Goal: Find specific fact

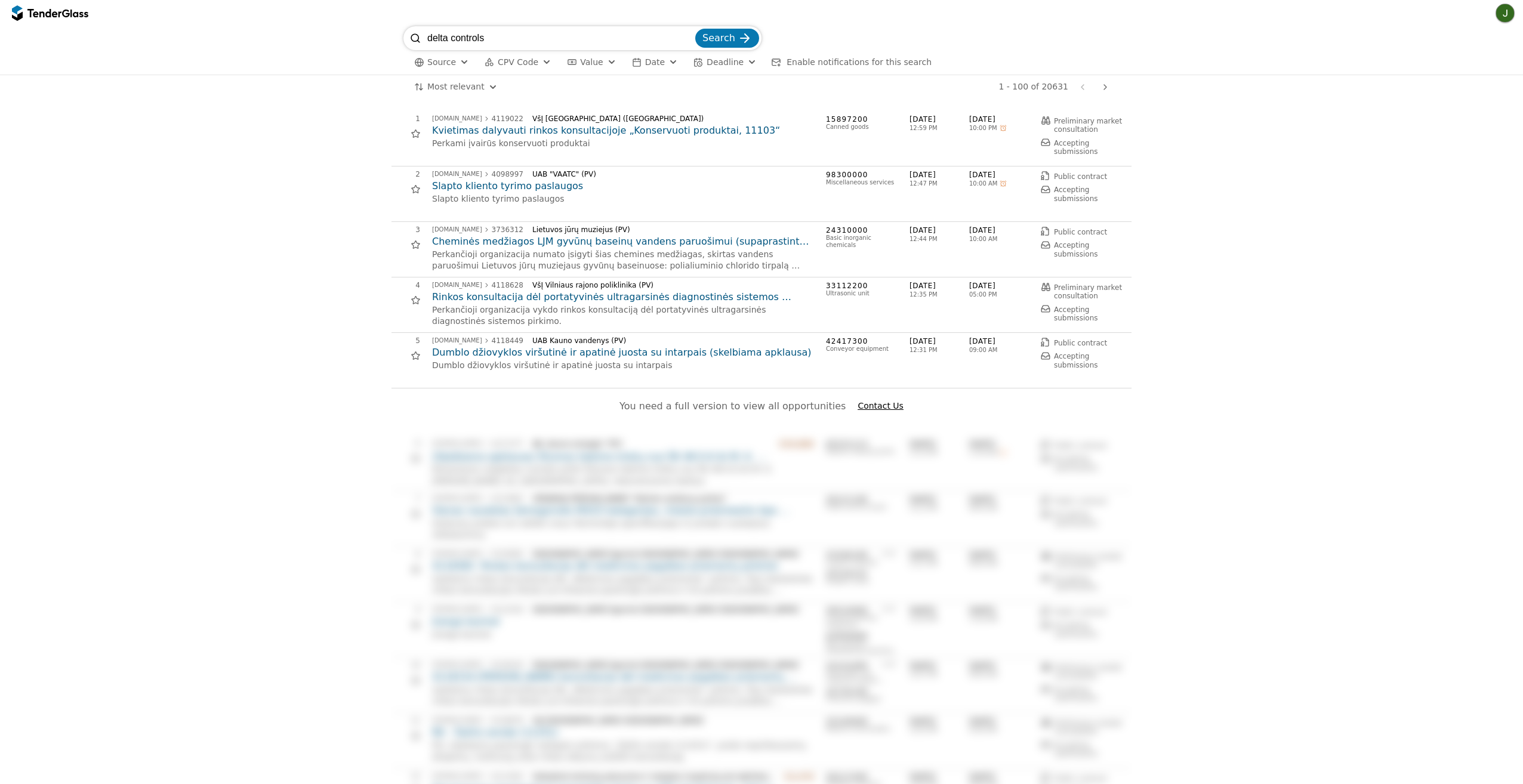
type input "delta controls"
click at [695, 28] on button "Search" at bounding box center [727, 38] width 64 height 19
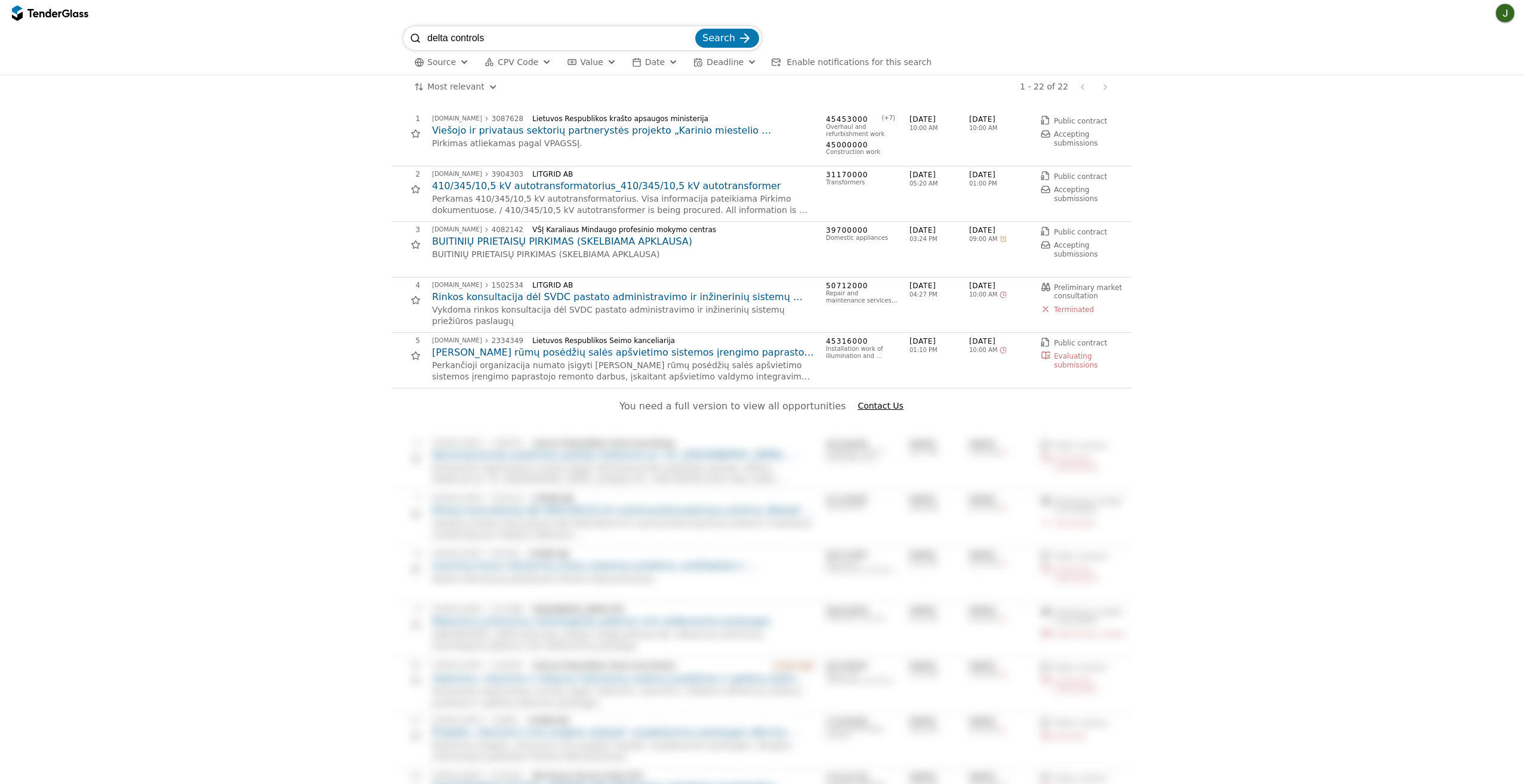
click at [497, 35] on input "delta controls" at bounding box center [560, 38] width 266 height 24
click at [428, 39] on input "delta controls"" at bounding box center [560, 38] width 266 height 24
type input ""delta controls""
click at [695, 28] on button "Search" at bounding box center [727, 38] width 64 height 19
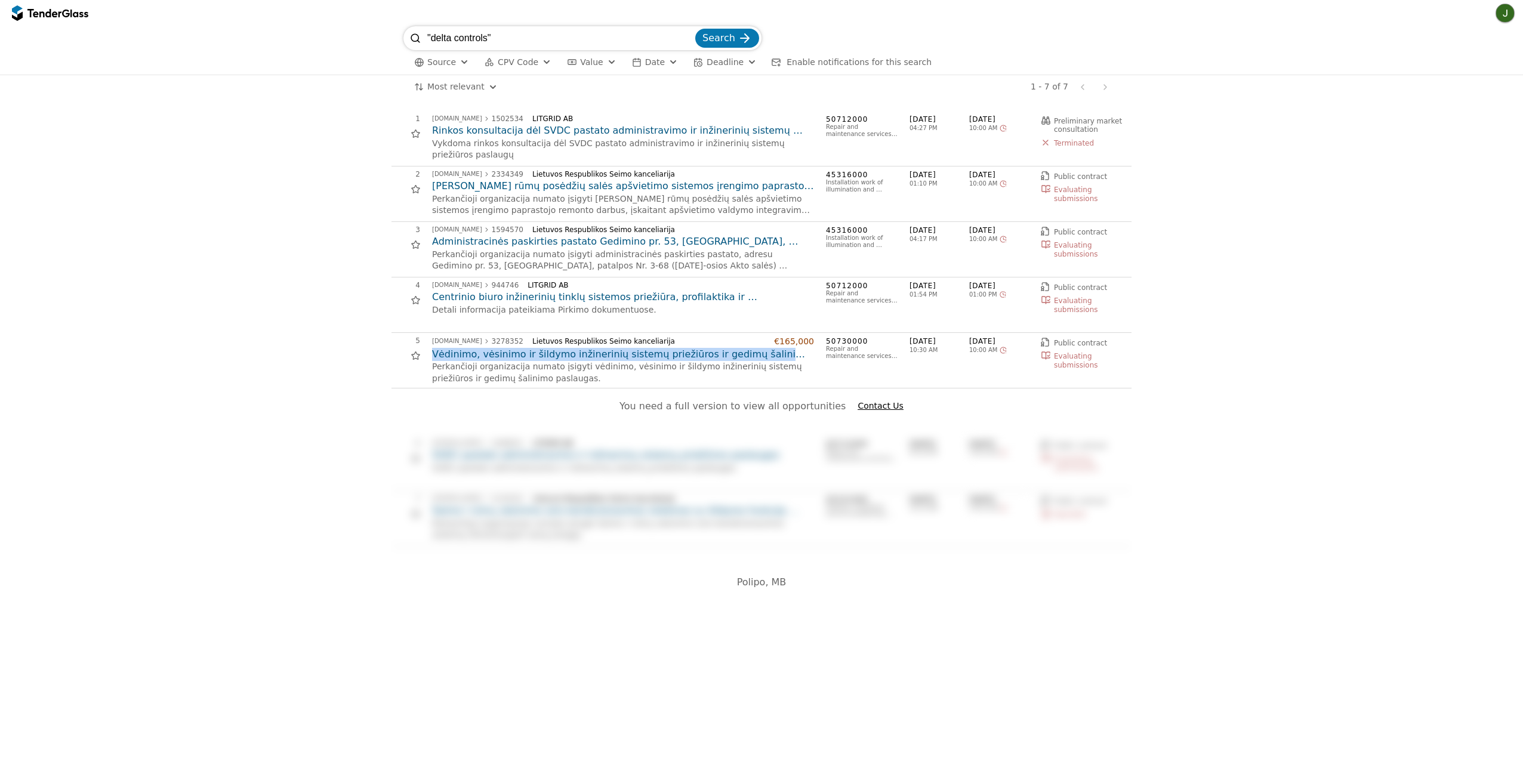
drag, startPoint x: 429, startPoint y: 355, endPoint x: 807, endPoint y: 356, distance: 378.0
click at [807, 356] on div "5 [DOMAIN_NAME] 3278352 Lietuvos Respublikos Seimo kanceliarija €165,000 Vėdini…" at bounding box center [757, 360] width 733 height 48
copy h2 "Vėdinimo, vėsinimo ir šildymo inžinerinių sistemų priežiūros ir gedimų šalinimo…"
